Goal: Find specific page/section: Find specific page/section

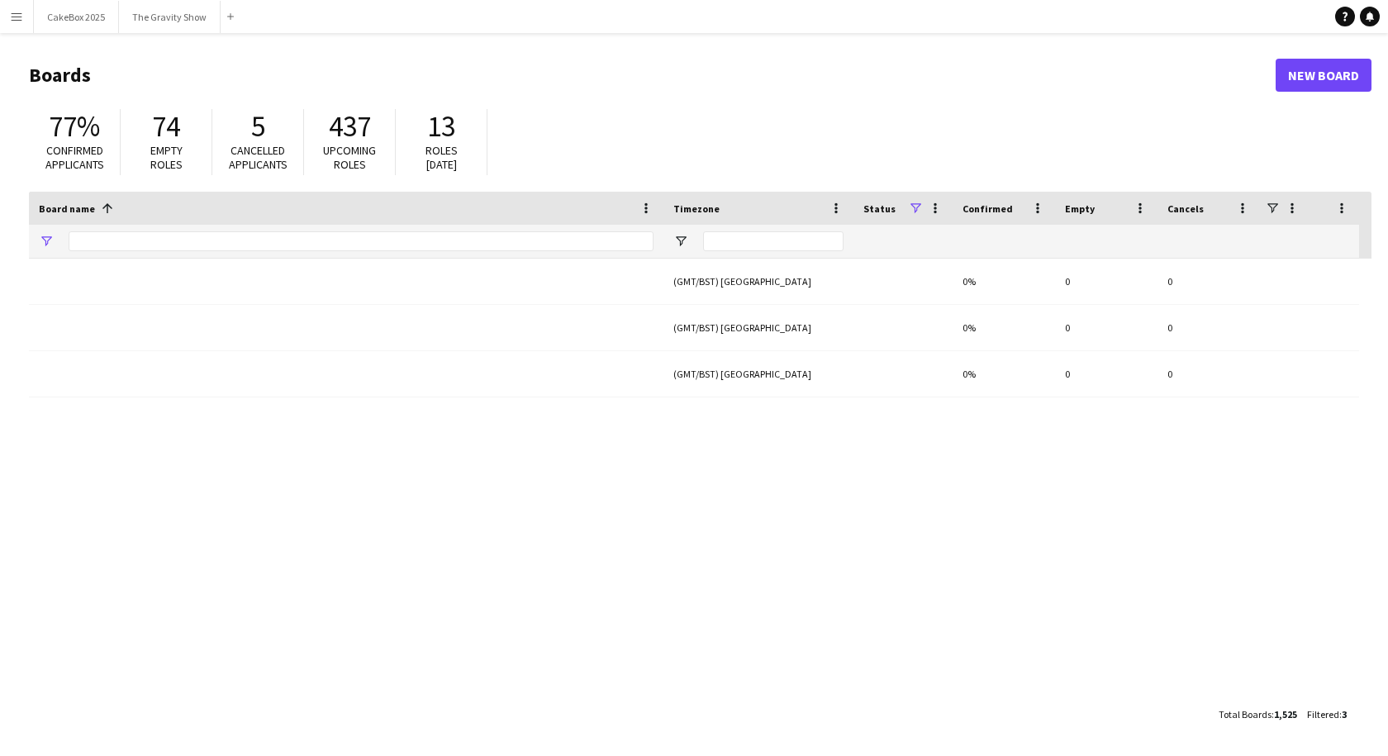
type input "*****"
click at [13, 20] on app-icon "Menu" at bounding box center [16, 16] width 13 height 13
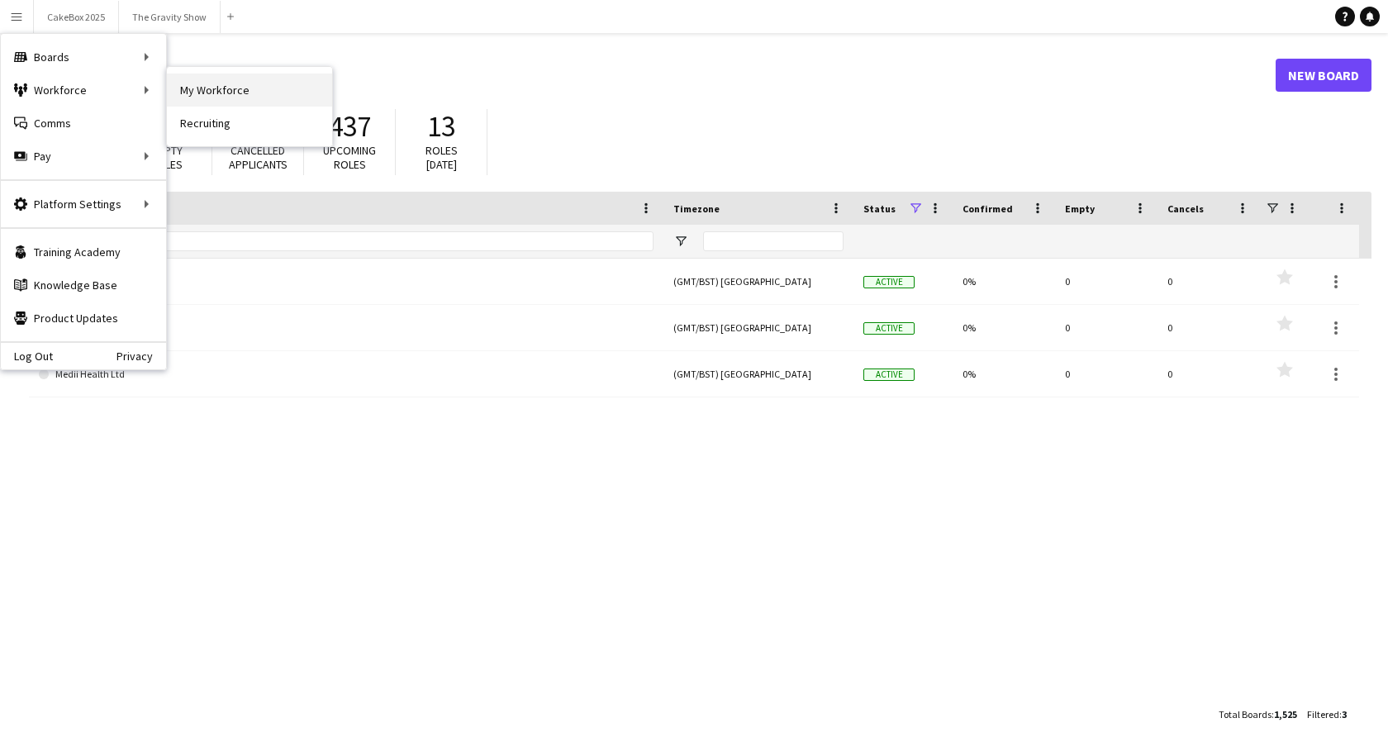
click at [204, 86] on link "My Workforce" at bounding box center [249, 90] width 165 height 33
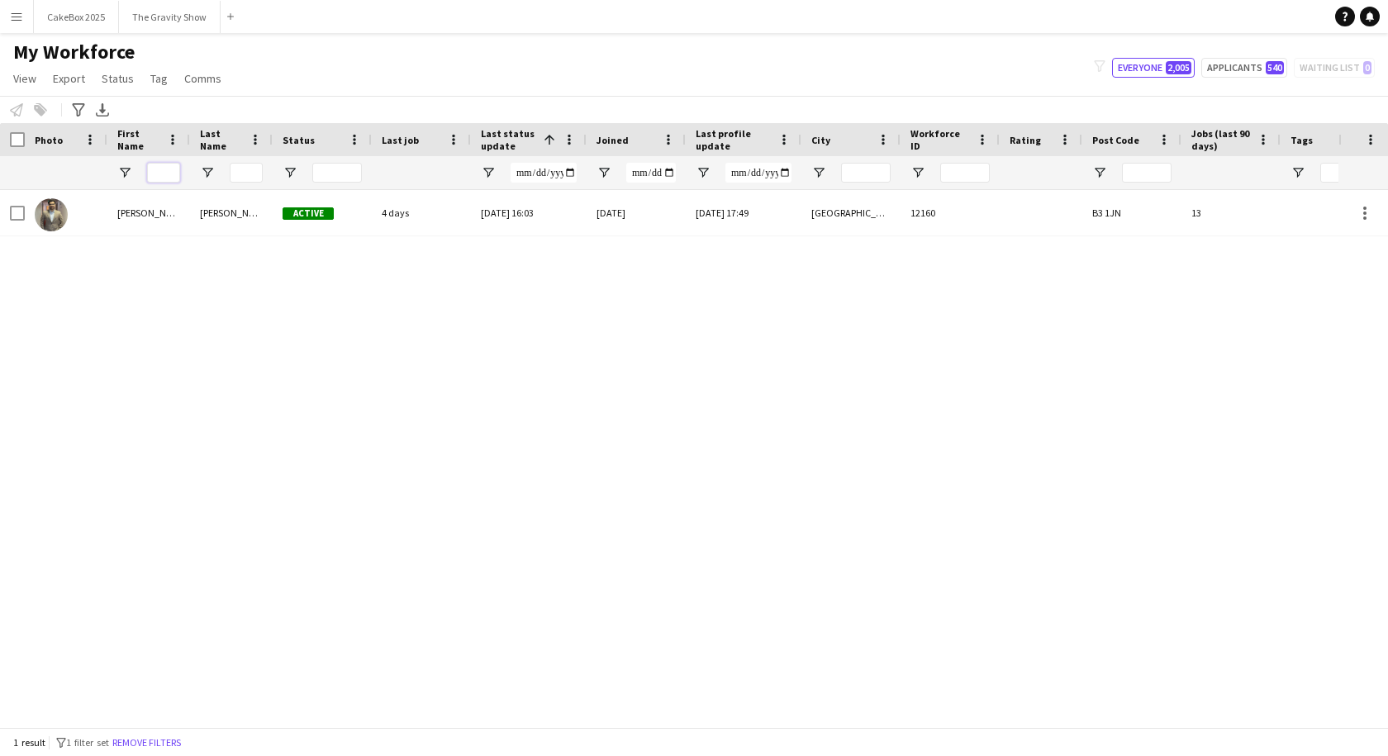
click at [155, 180] on input "First Name Filter Input" at bounding box center [163, 173] width 33 height 20
drag, startPoint x: 175, startPoint y: 741, endPoint x: 147, endPoint y: 740, distance: 28.1
click at [175, 741] on button "Remove filters" at bounding box center [146, 743] width 75 height 18
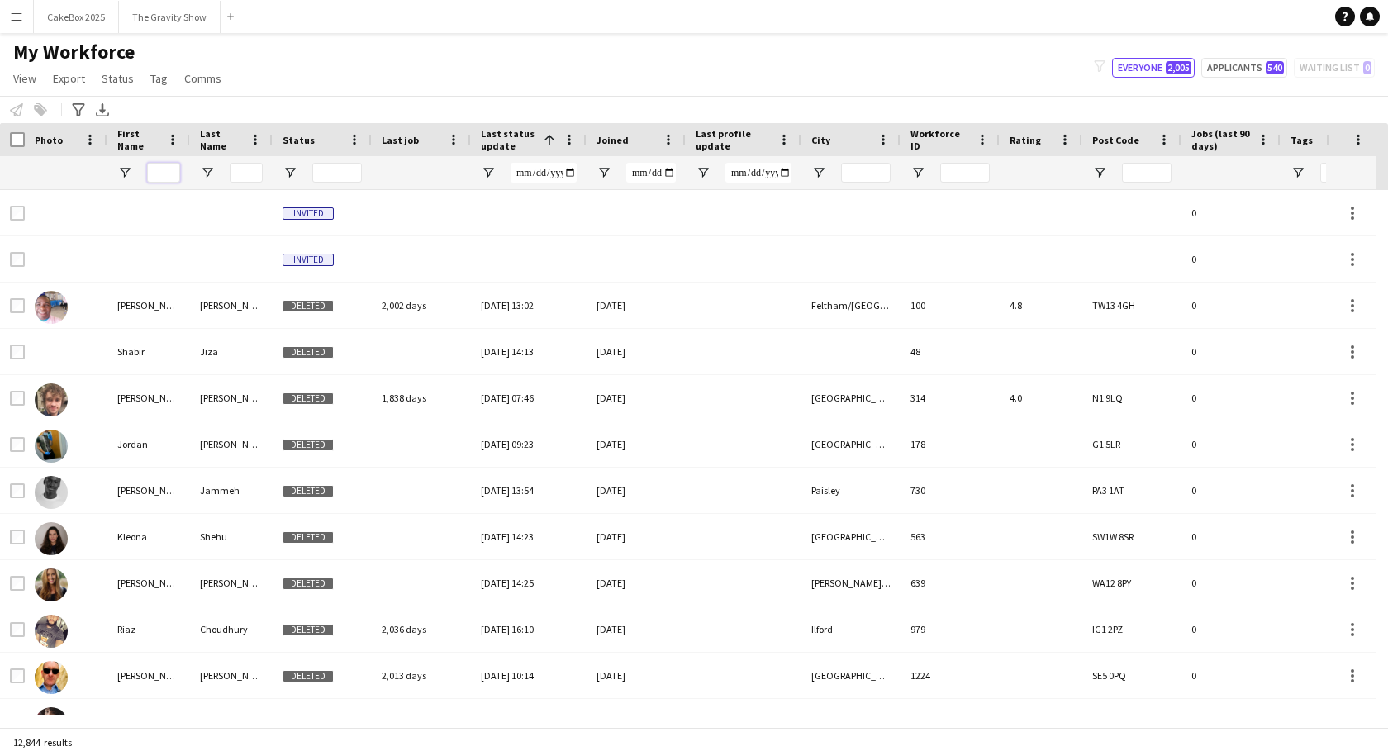
click at [158, 176] on input "First Name Filter Input" at bounding box center [163, 173] width 33 height 20
type input "******"
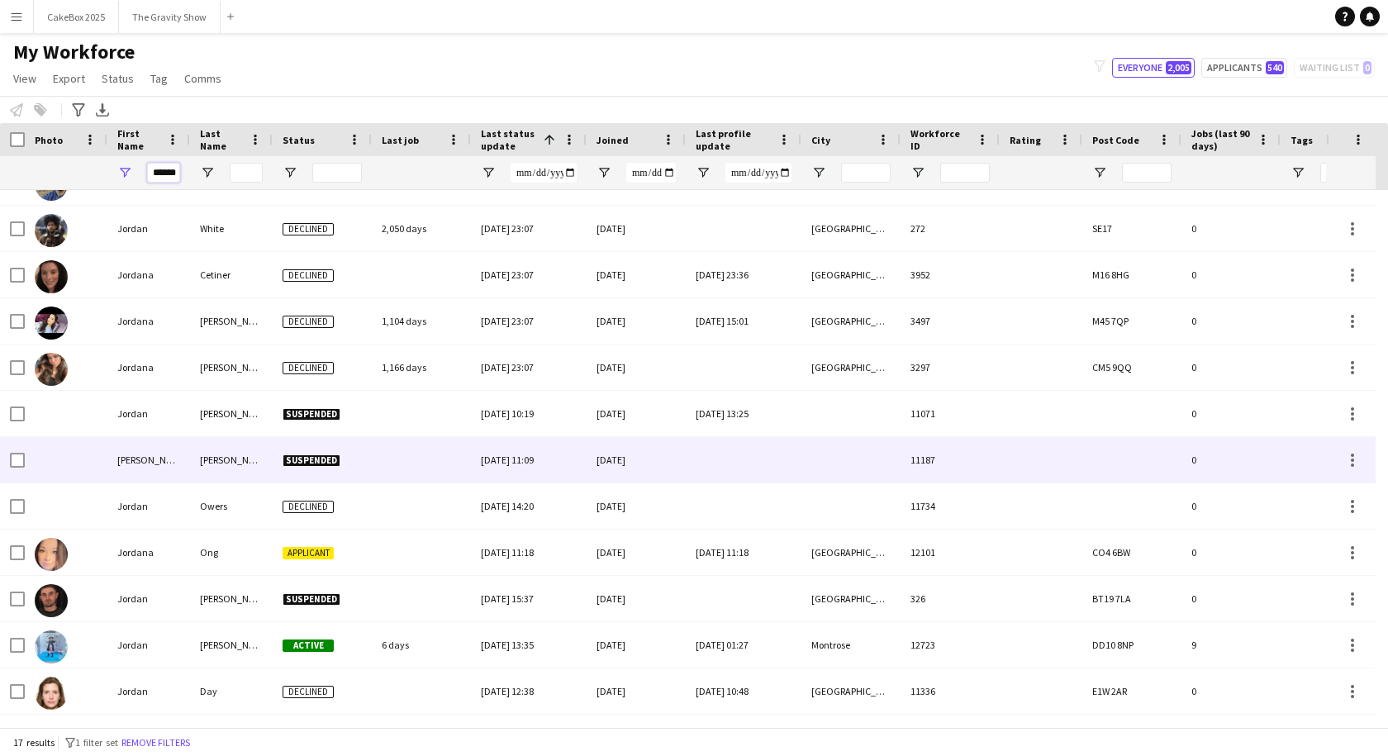
scroll to position [259, 0]
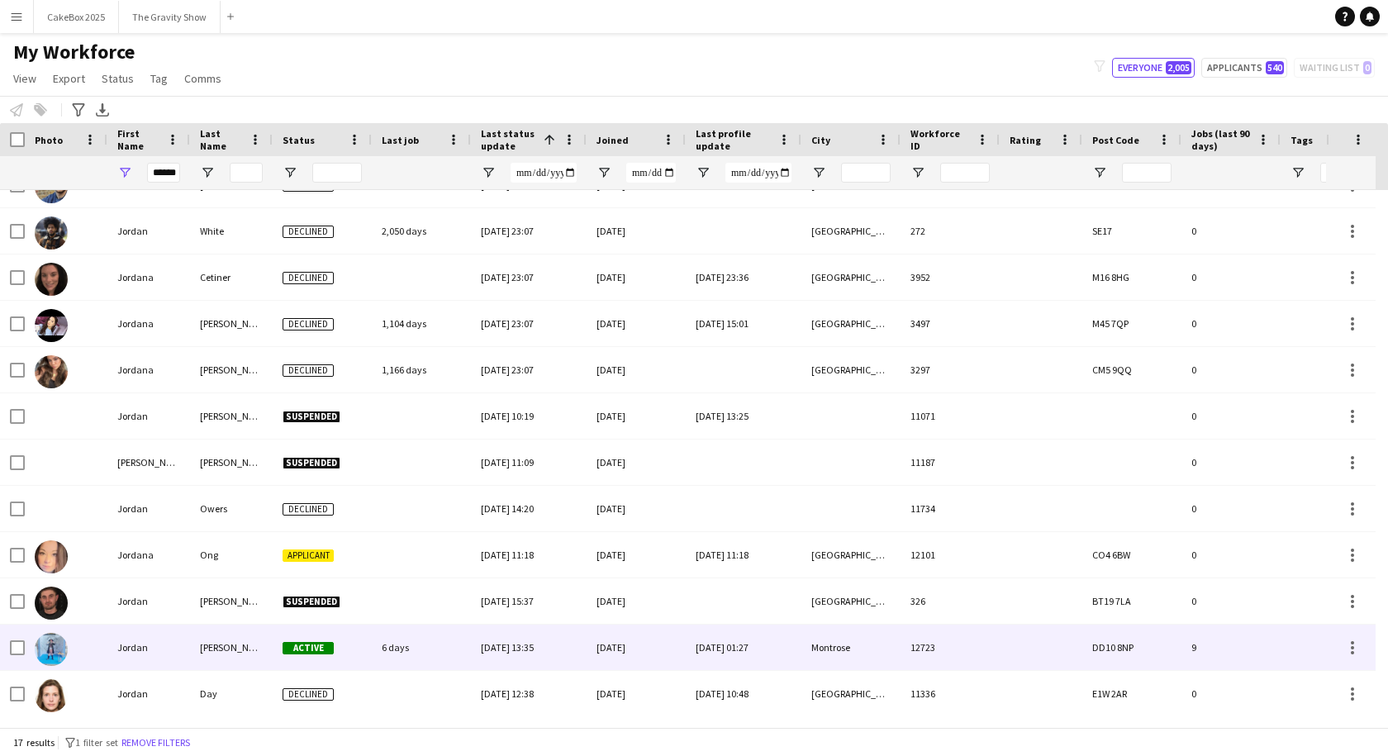
click at [201, 638] on div "[PERSON_NAME]" at bounding box center [231, 647] width 83 height 45
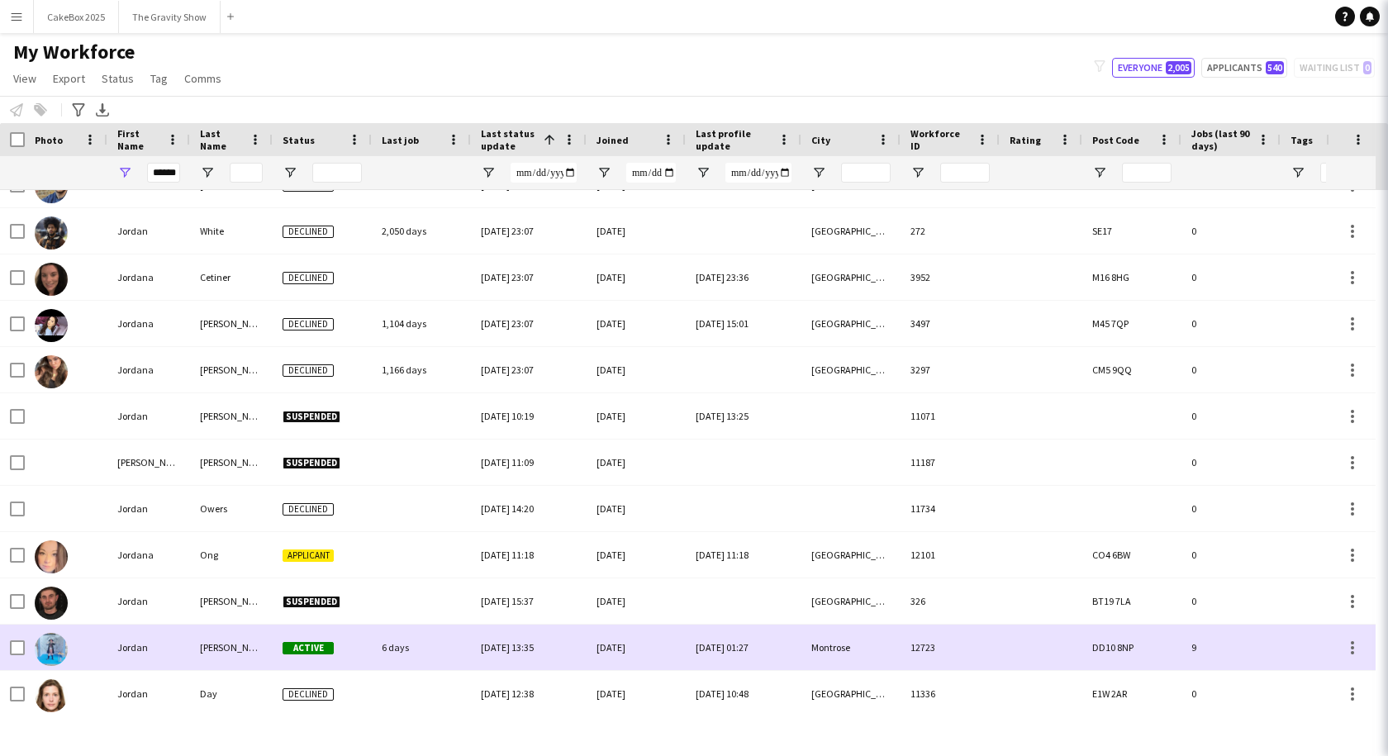
scroll to position [0, 0]
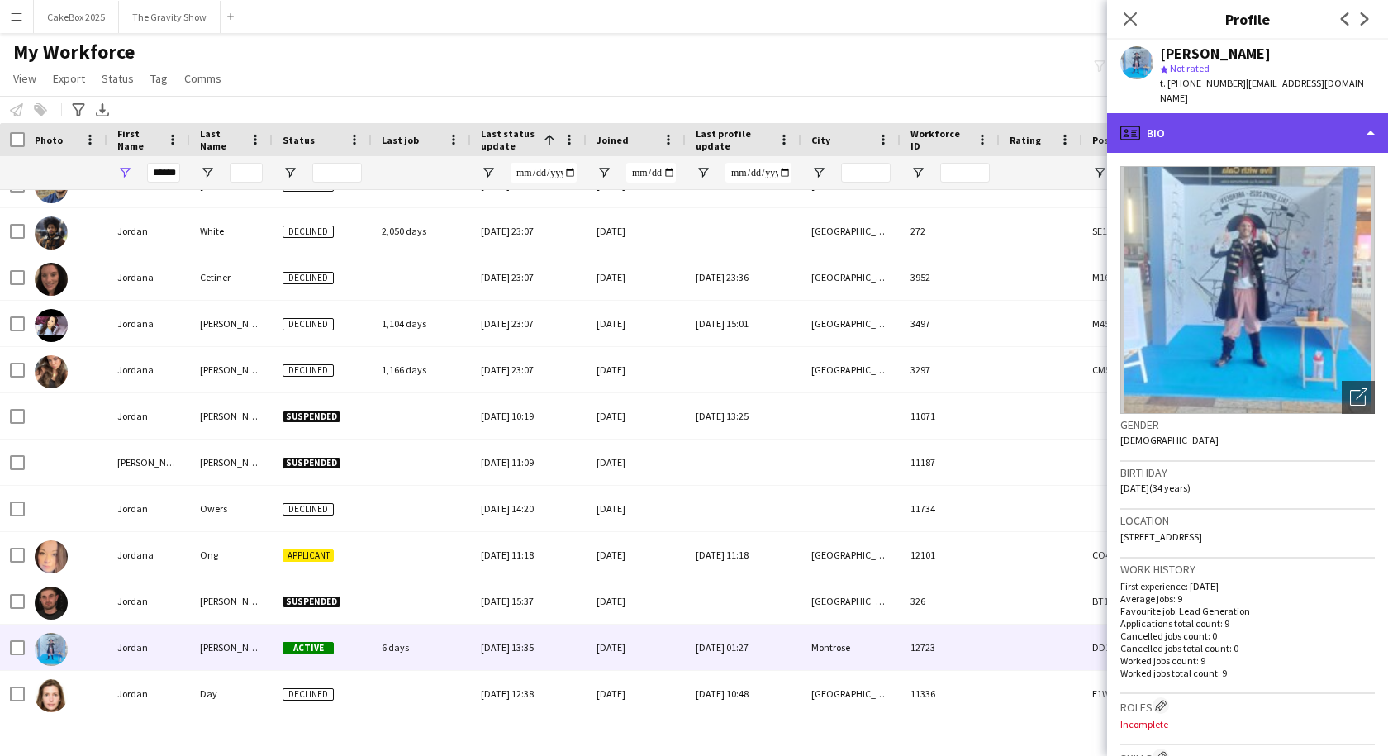
click at [1208, 113] on div "profile Bio" at bounding box center [1247, 133] width 281 height 40
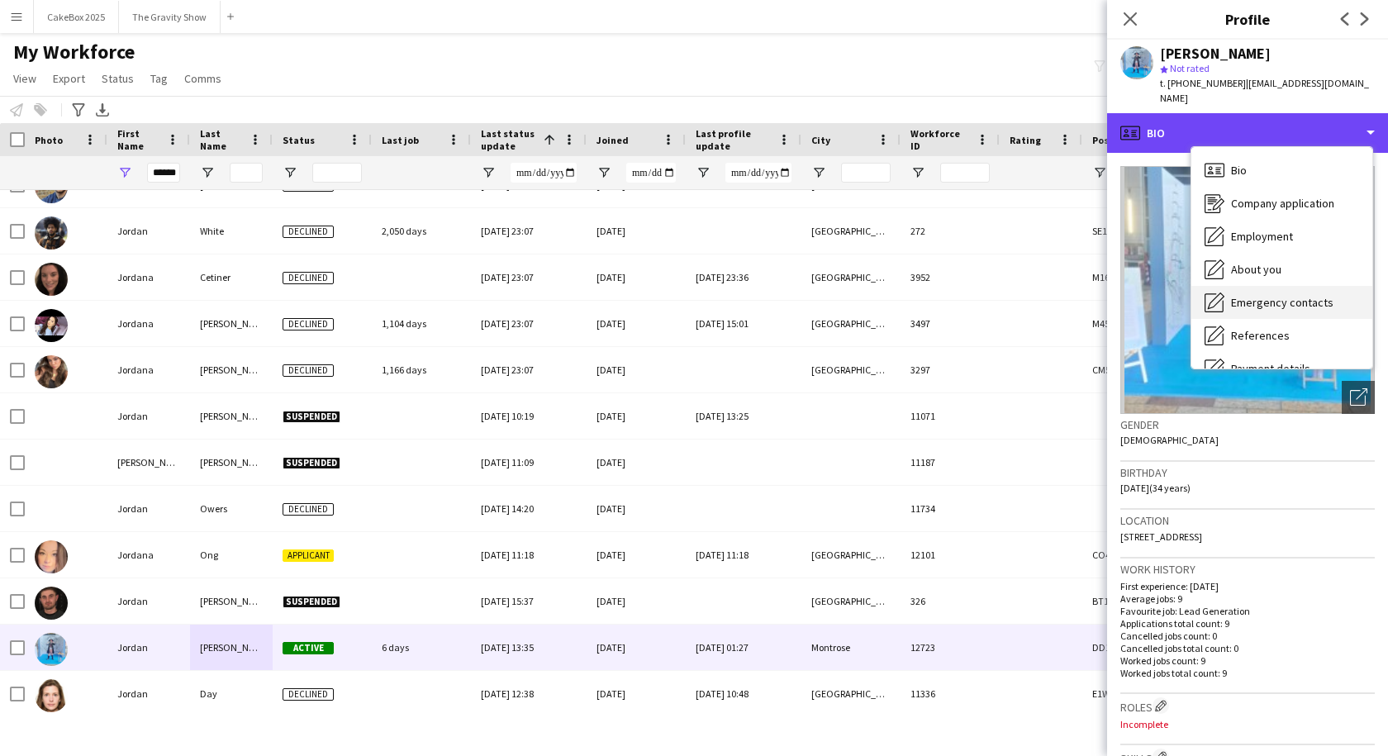
scroll to position [221, 0]
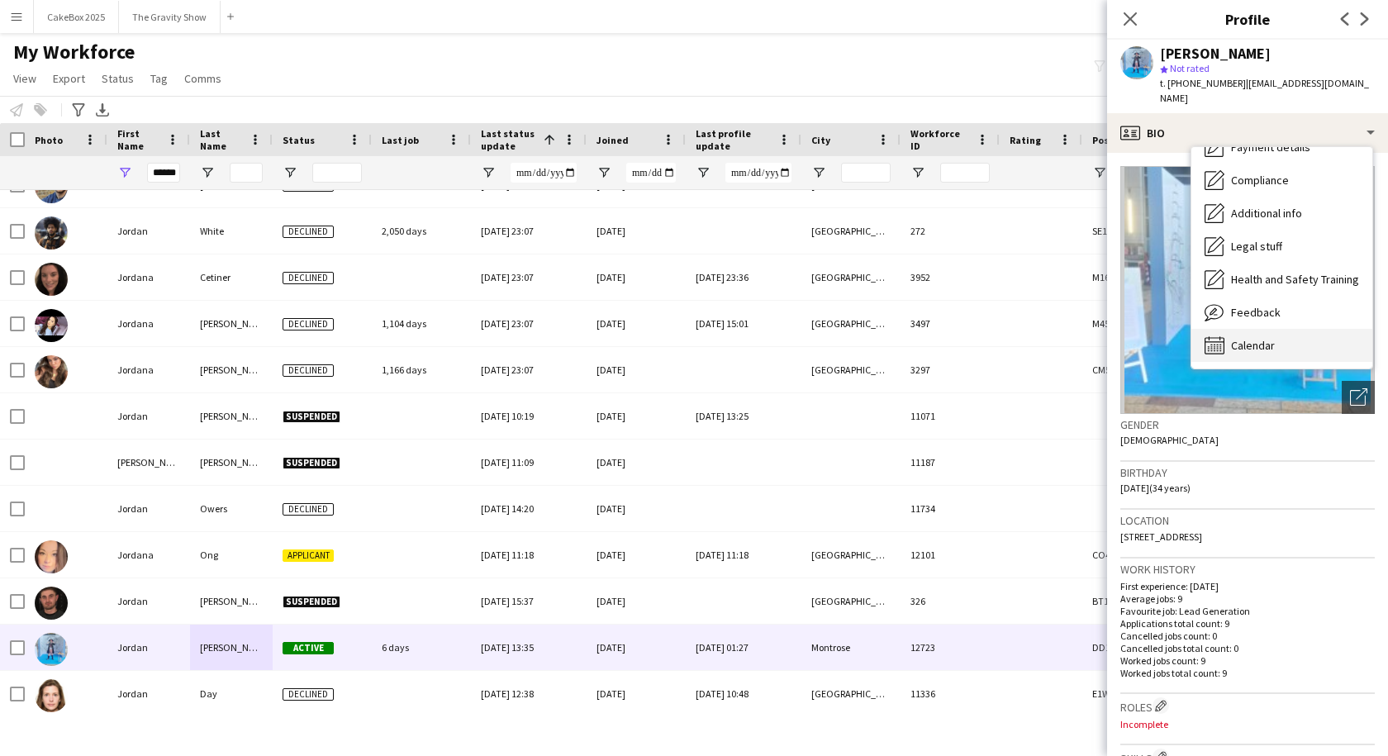
click at [1260, 338] on span "Calendar" at bounding box center [1253, 345] width 44 height 15
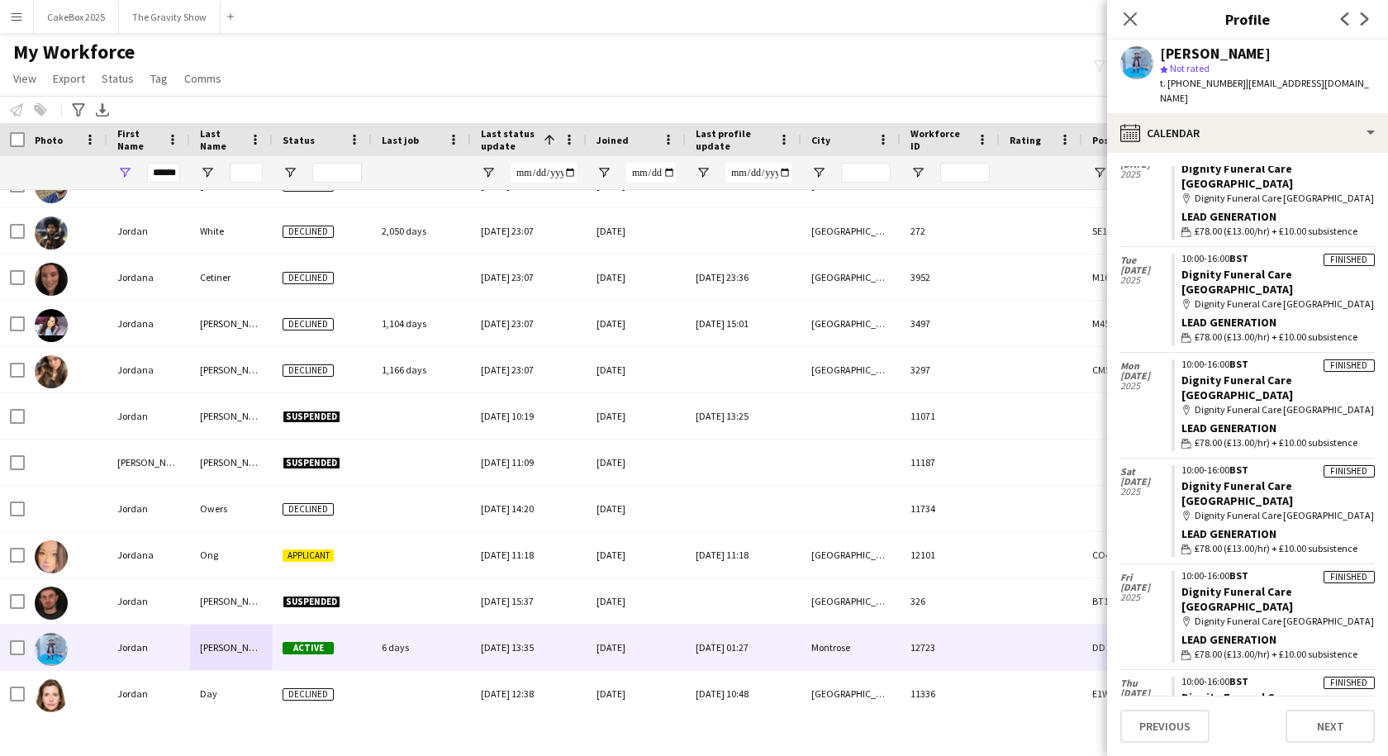
scroll to position [0, 0]
